Goal: Task Accomplishment & Management: Manage account settings

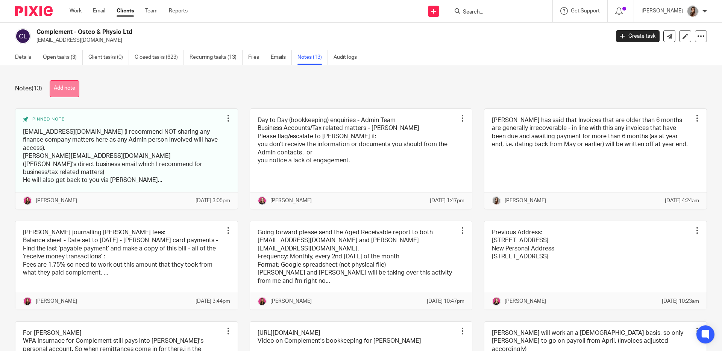
click at [68, 88] on button "Add note" at bounding box center [65, 88] width 30 height 17
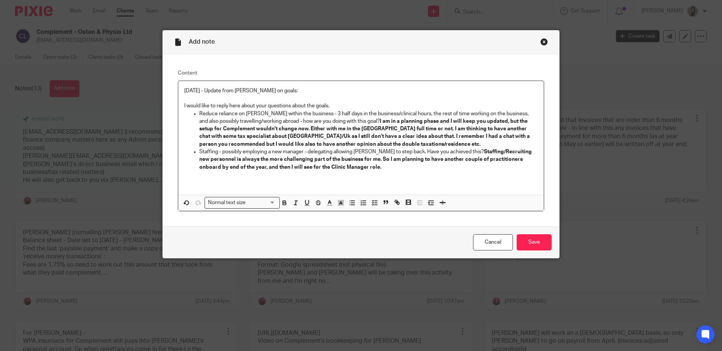
drag, startPoint x: 339, startPoint y: 102, endPoint x: 348, endPoint y: 107, distance: 9.6
click at [348, 107] on div "24.09.2025 - Update from Tommaso on goals: I would like to reply here about you…" at bounding box center [361, 138] width 366 height 114
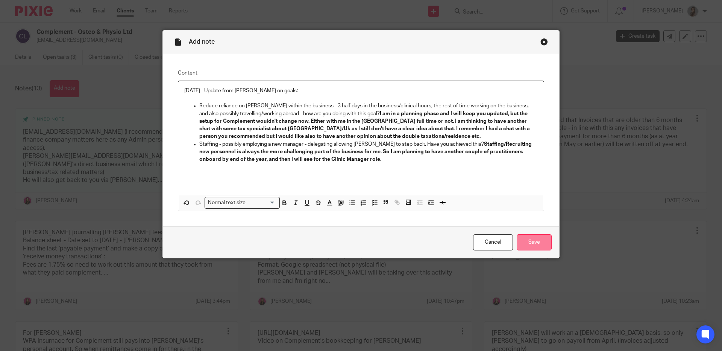
click at [546, 241] on input "Save" at bounding box center [534, 242] width 35 height 16
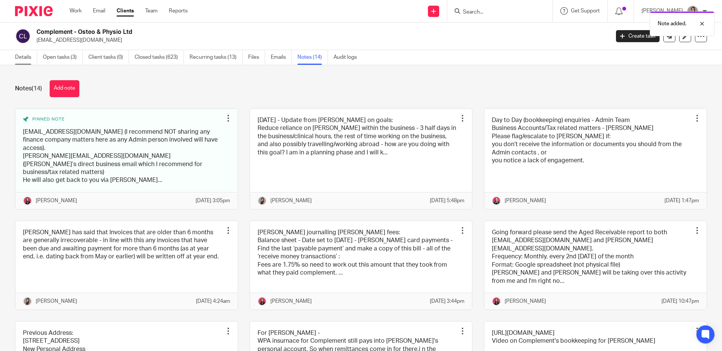
click at [32, 59] on link "Details" at bounding box center [26, 57] width 22 height 15
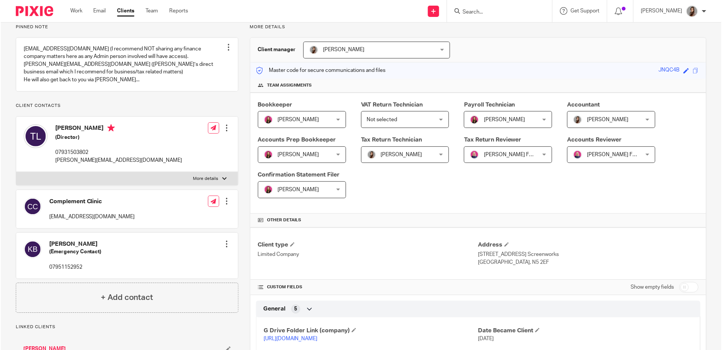
scroll to position [187, 0]
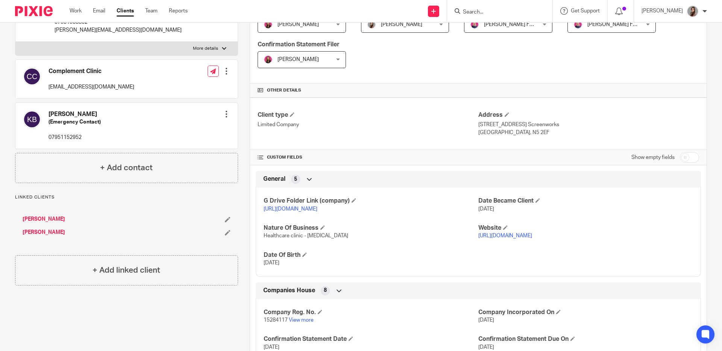
click at [303, 209] on link "[URL][DOMAIN_NAME]" at bounding box center [291, 208] width 54 height 5
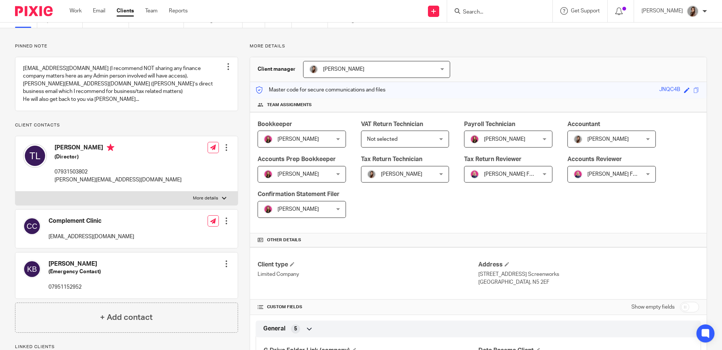
scroll to position [0, 0]
